Goal: Find contact information: Find contact information

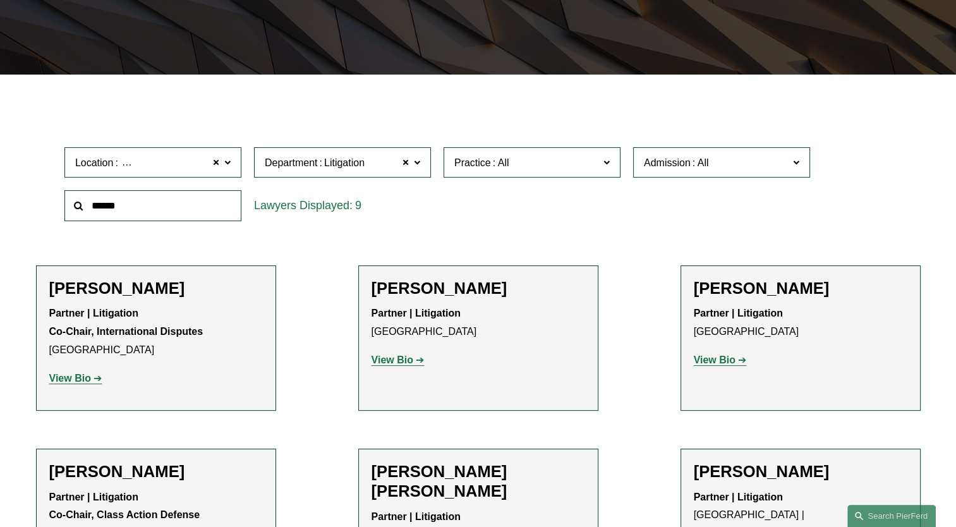
scroll to position [316, 0]
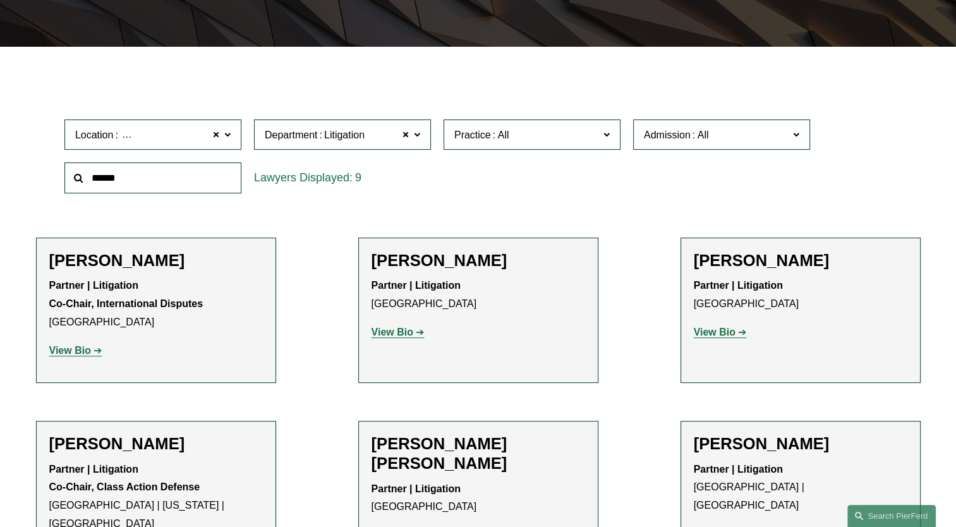
click at [225, 138] on span at bounding box center [227, 134] width 6 height 16
click at [0, 0] on link "All" at bounding box center [0, 0] width 0 height 0
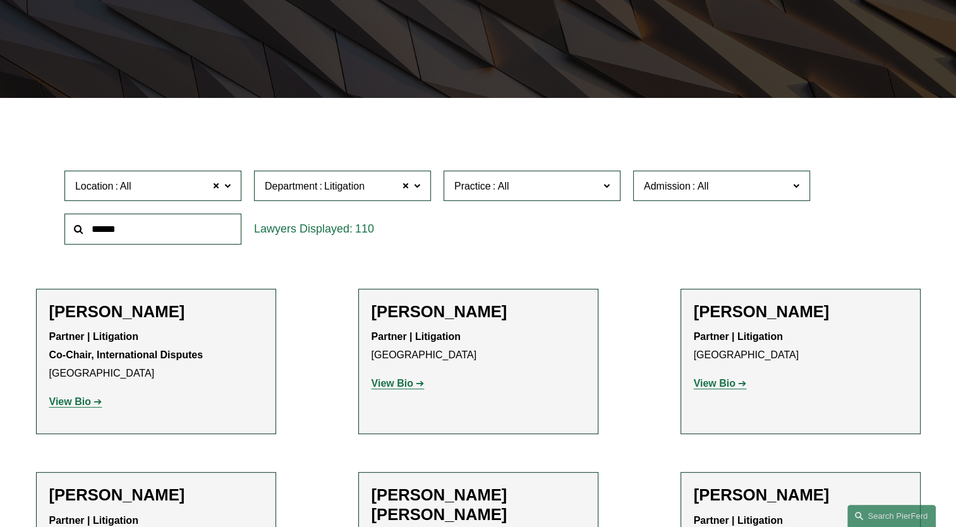
scroll to position [233, 0]
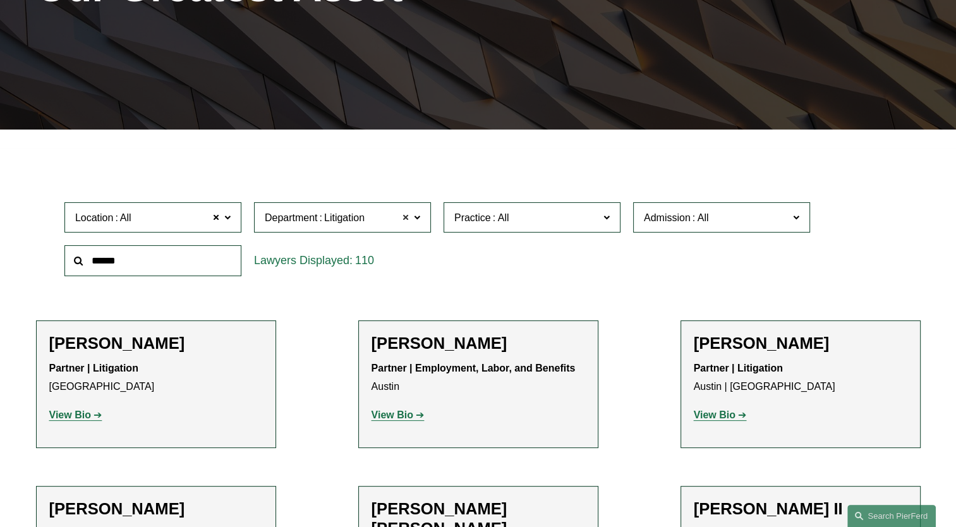
click at [404, 218] on span at bounding box center [406, 217] width 8 height 16
click at [207, 266] on input "text" at bounding box center [152, 260] width 177 height 31
type input "****"
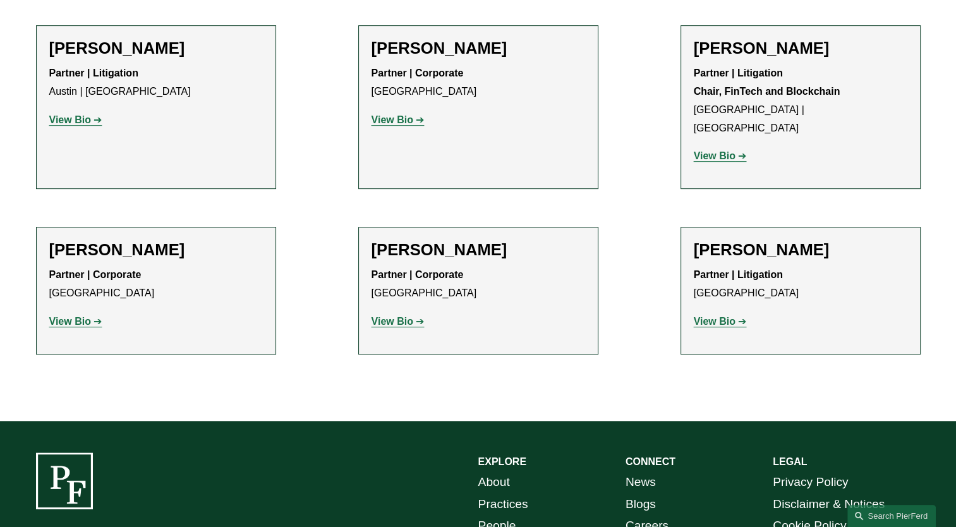
scroll to position [549, 0]
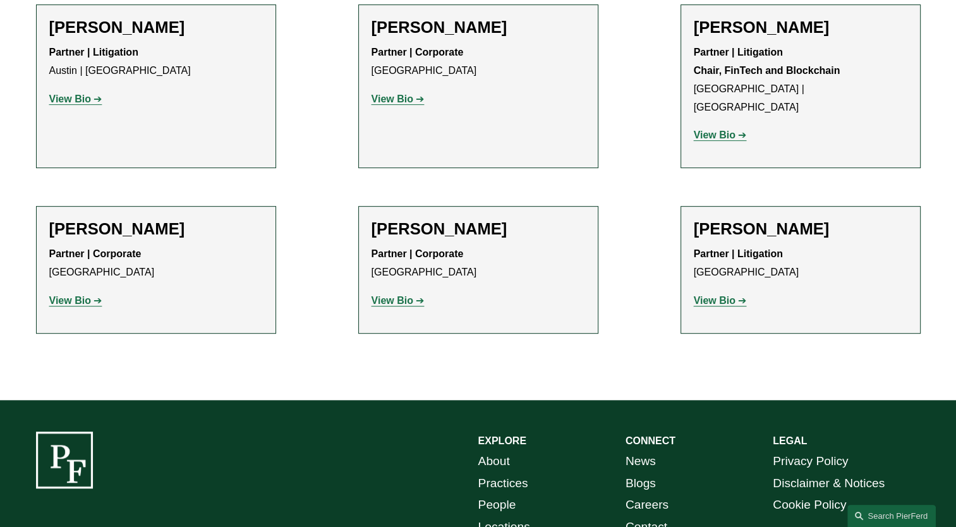
click at [409, 295] on strong "View Bio" at bounding box center [392, 300] width 42 height 11
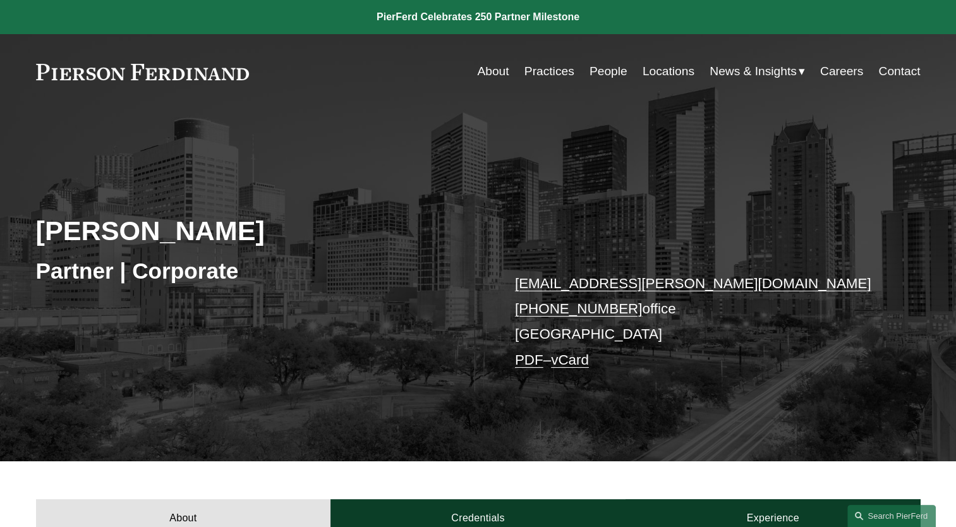
drag, startPoint x: 622, startPoint y: 311, endPoint x: 526, endPoint y: 297, distance: 96.5
click at [526, 297] on p "will.stafford@pierferd.com +1.832.460.8143 office Houston PDF – vCard" at bounding box center [699, 322] width 368 height 102
drag, startPoint x: 526, startPoint y: 297, endPoint x: 540, endPoint y: 312, distance: 20.6
copy link "1.832.460.8143"
